Goal: Information Seeking & Learning: Learn about a topic

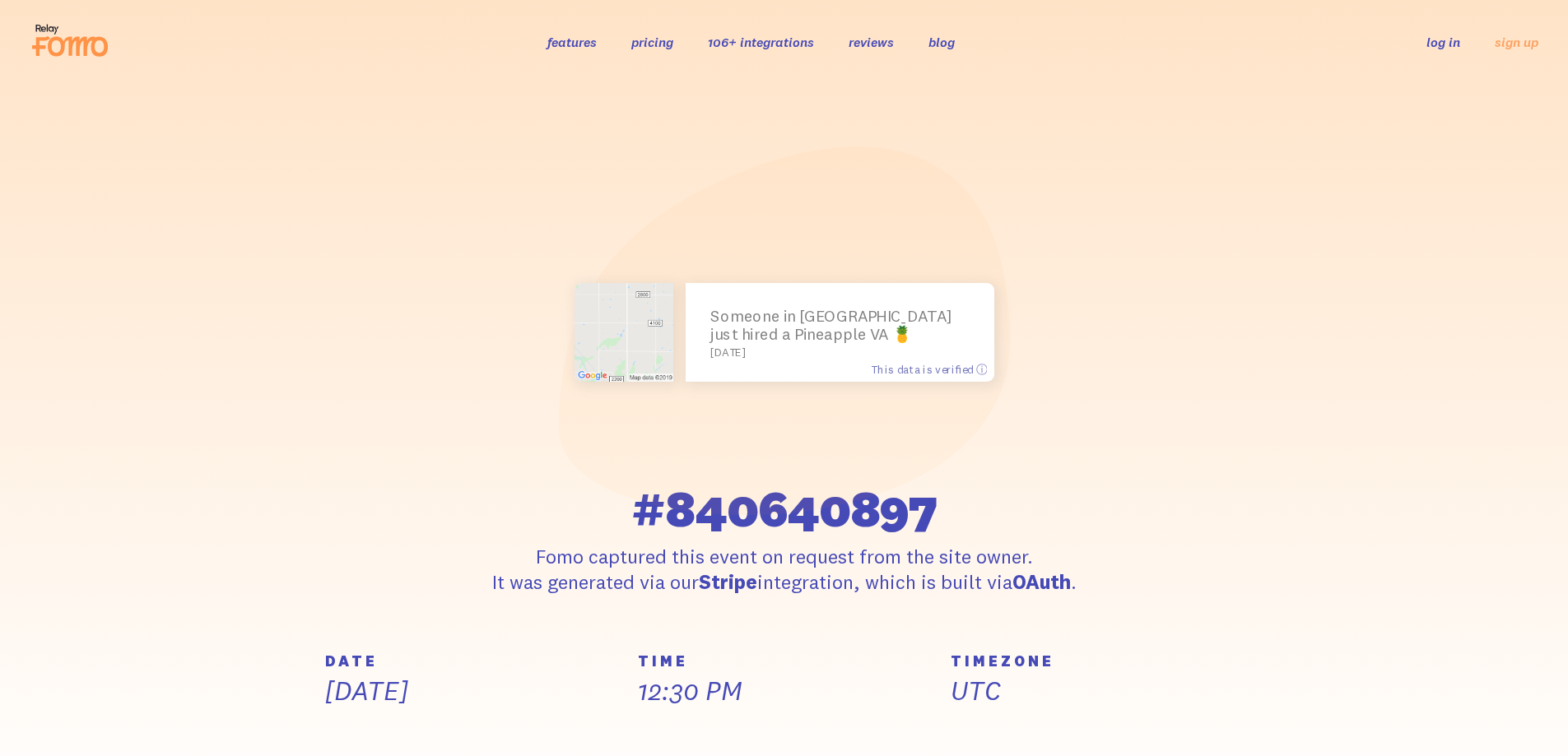
click at [668, 47] on link "pricing" at bounding box center [652, 42] width 42 height 16
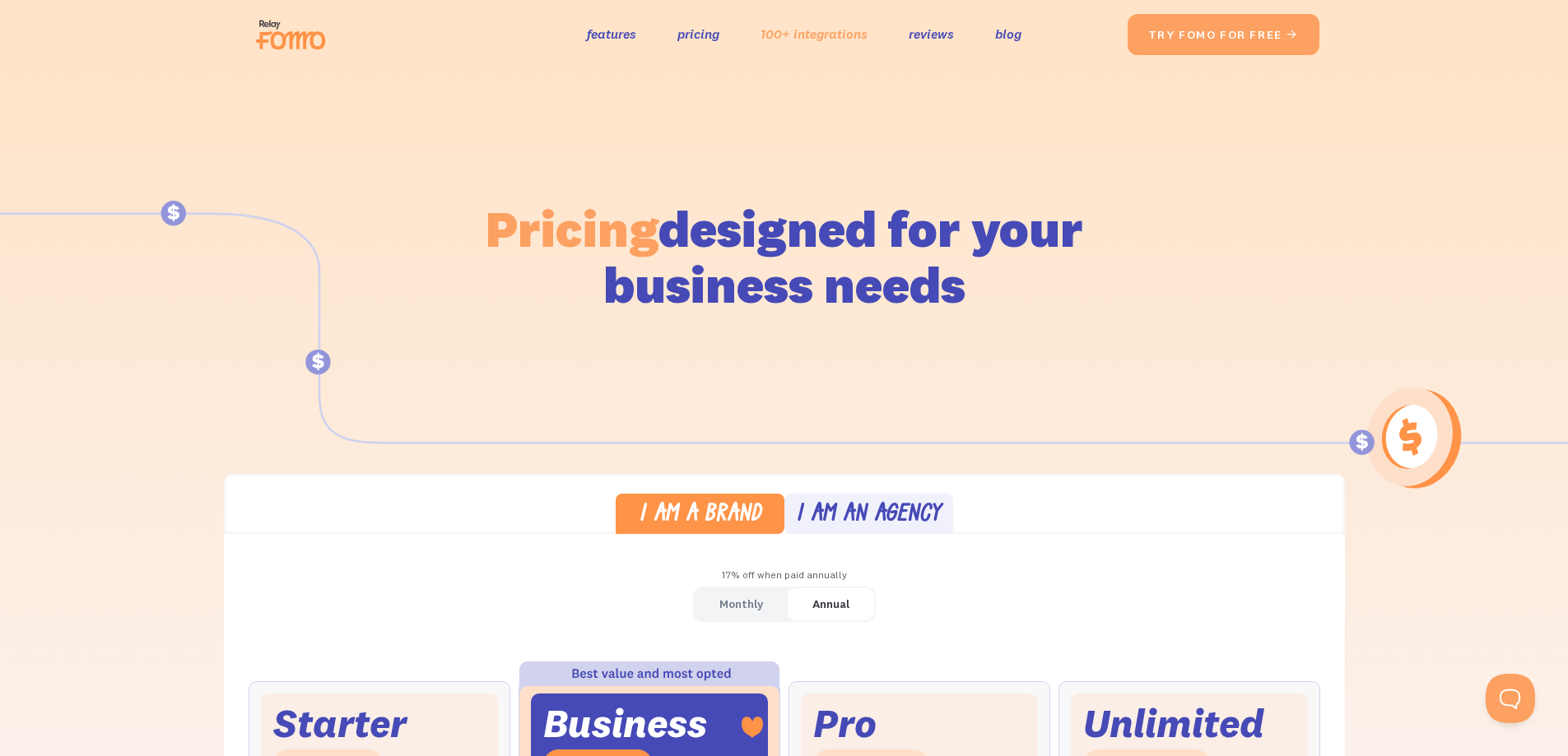
click at [846, 42] on link "100+ integrations" at bounding box center [814, 34] width 107 height 24
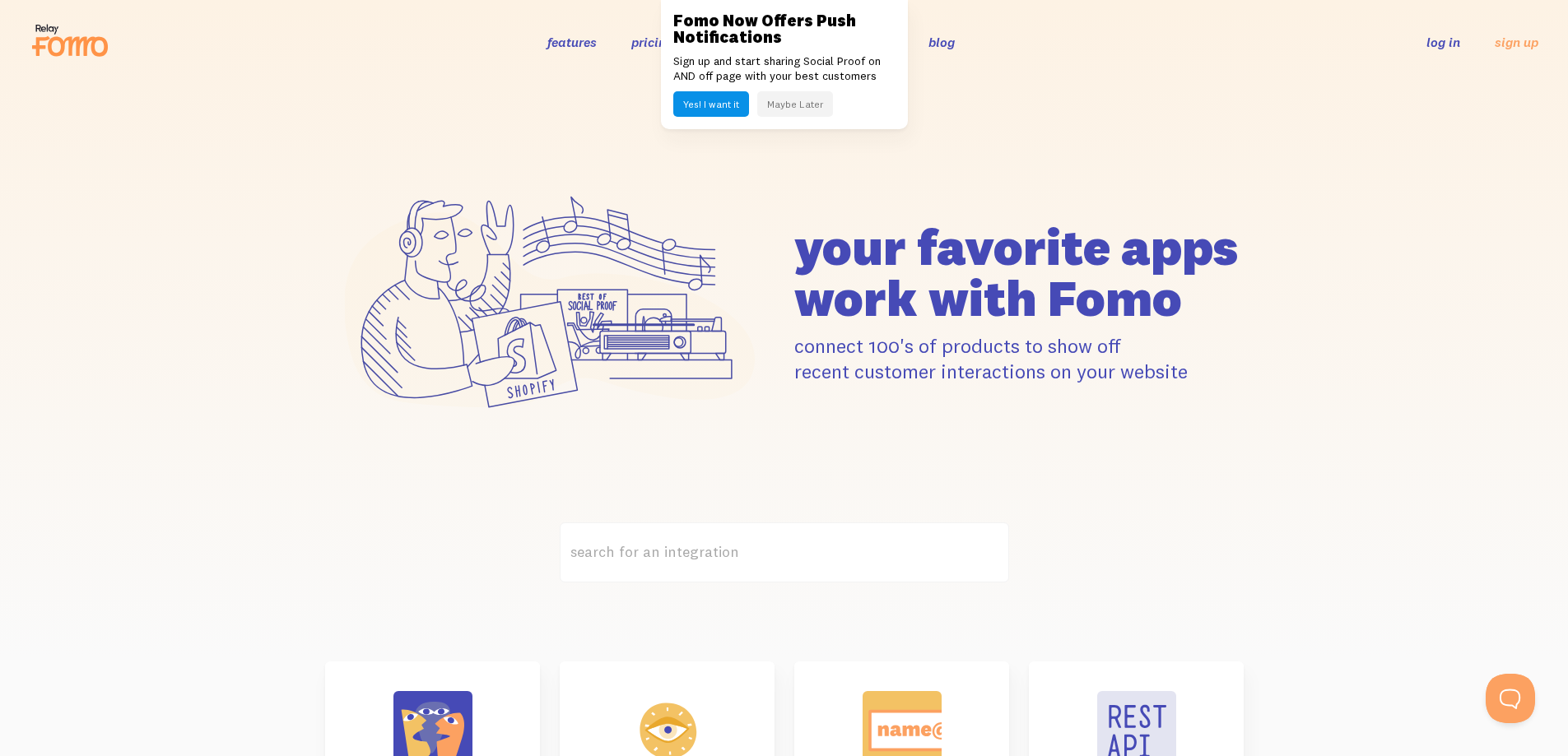
click at [798, 111] on button "Maybe Later" at bounding box center [794, 104] width 76 height 25
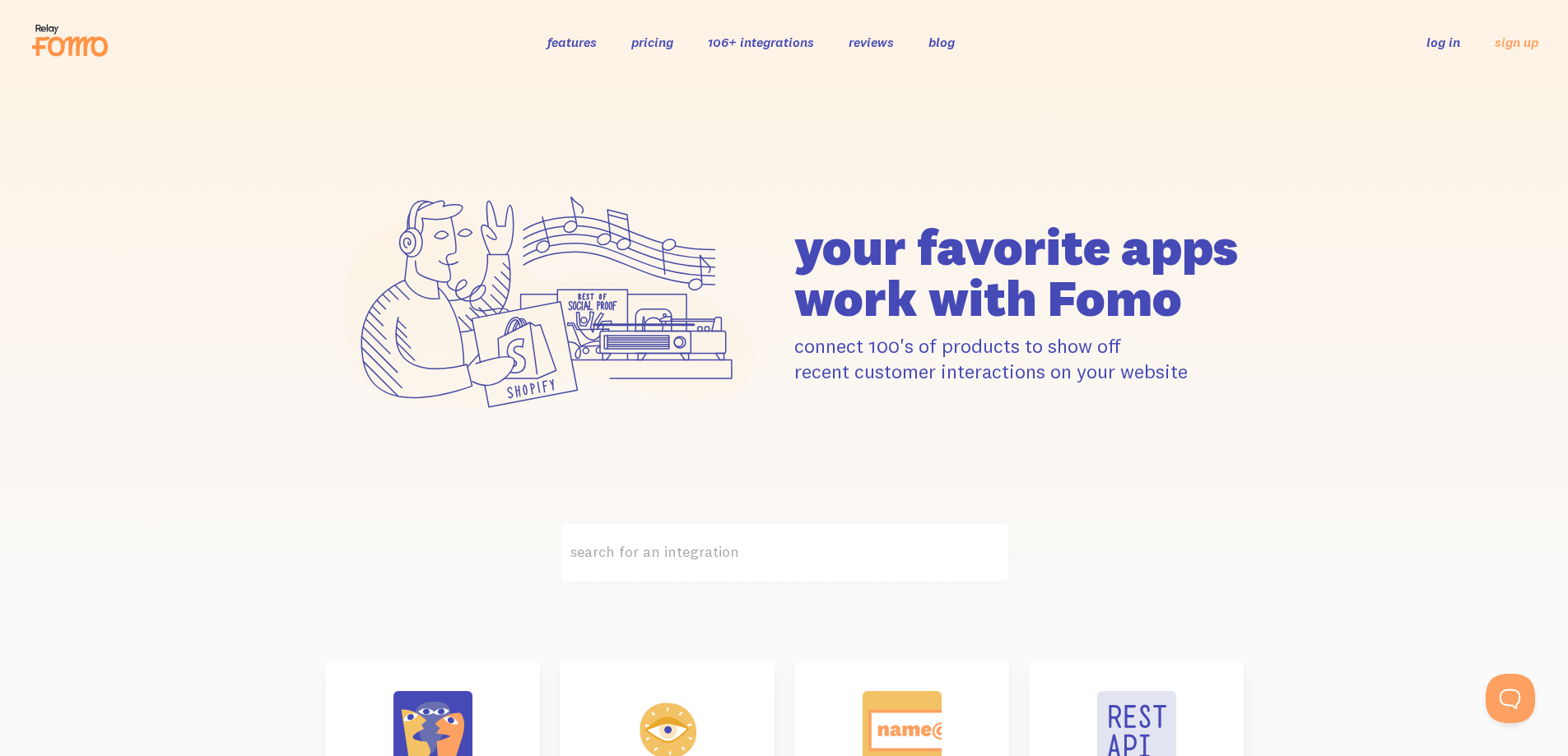
click at [657, 50] on li "pricing" at bounding box center [652, 42] width 42 height 17
click at [642, 45] on link "pricing" at bounding box center [652, 42] width 42 height 16
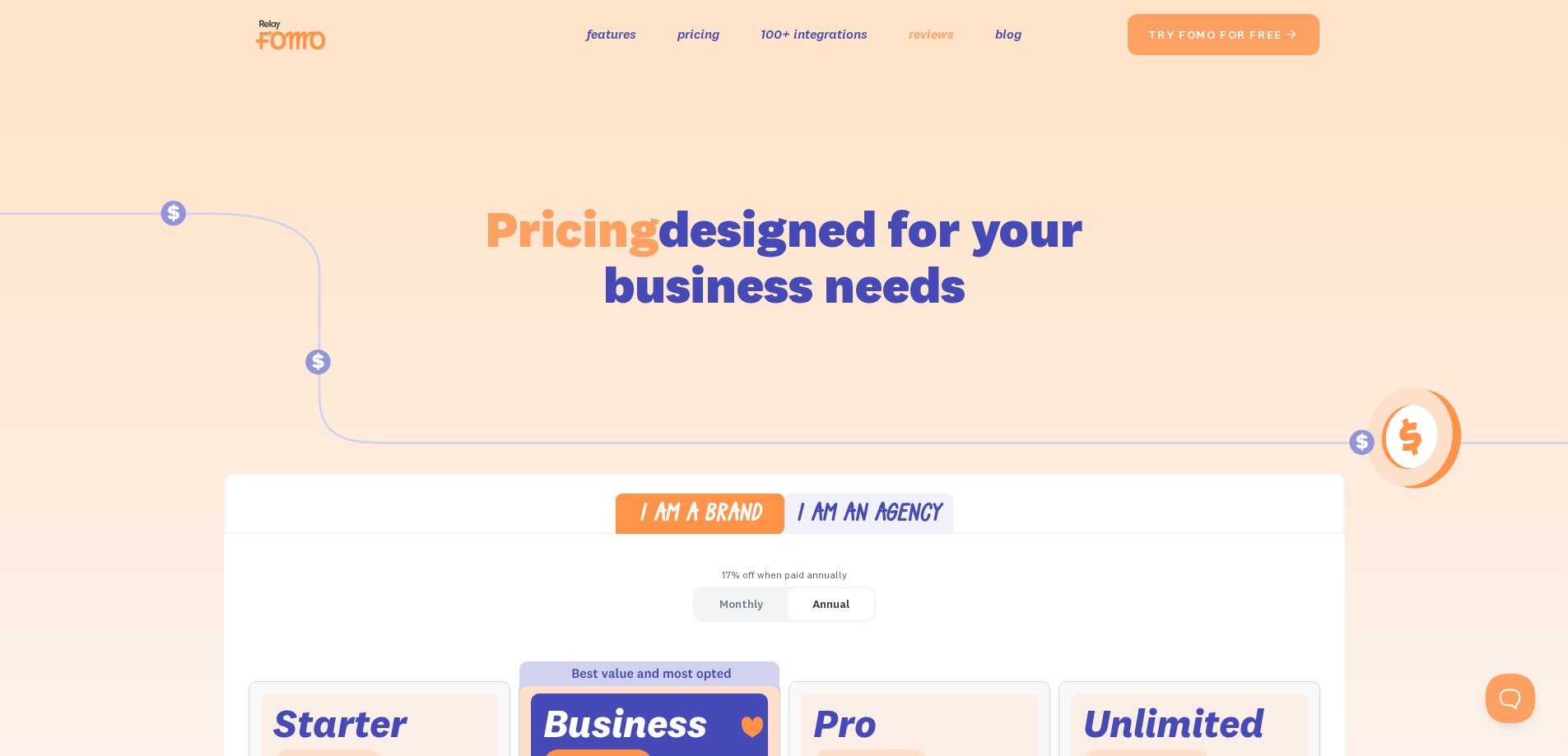
click at [940, 33] on link "reviews" at bounding box center [932, 34] width 46 height 24
